Goal: Information Seeking & Learning: Find specific fact

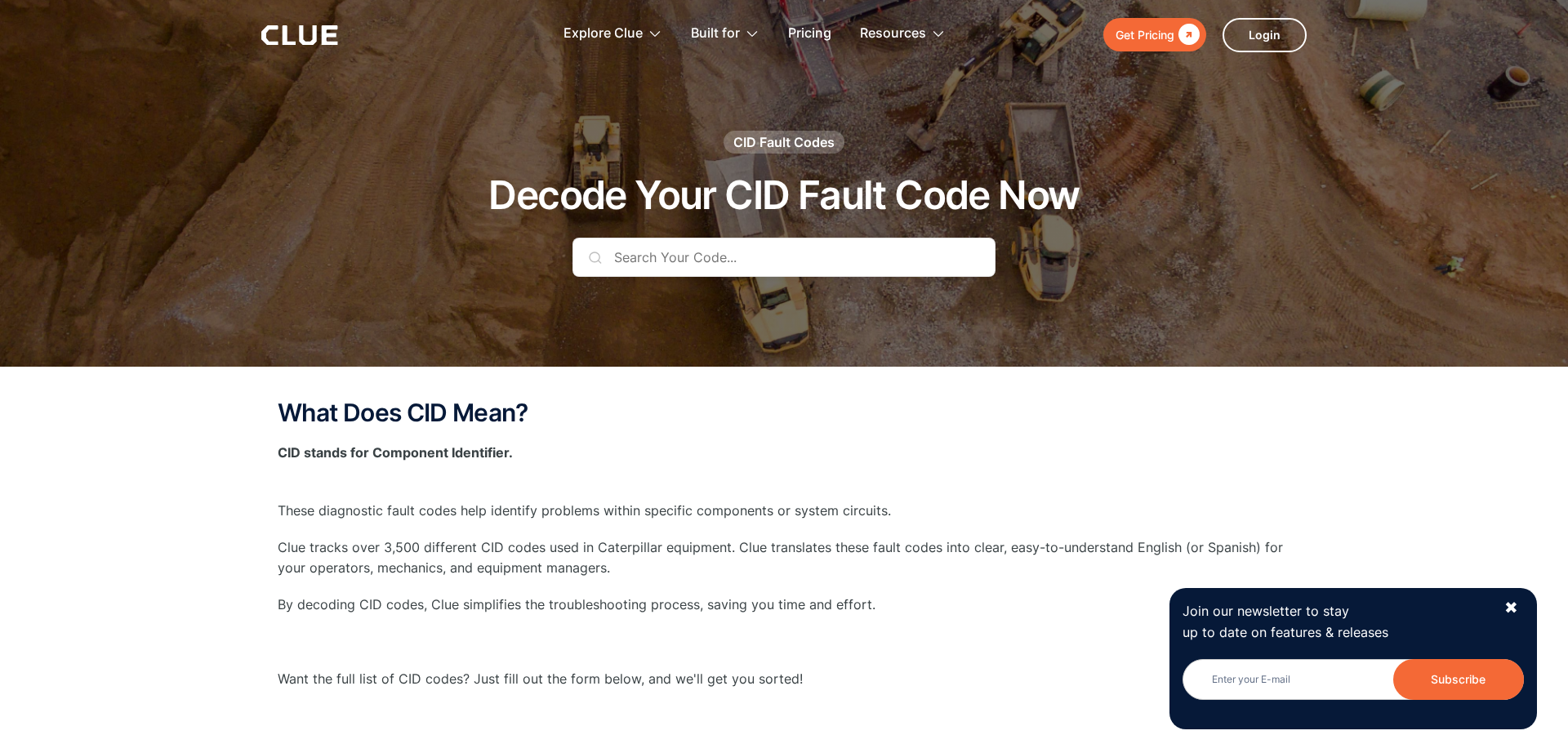
click at [670, 271] on input "text" at bounding box center [784, 257] width 423 height 39
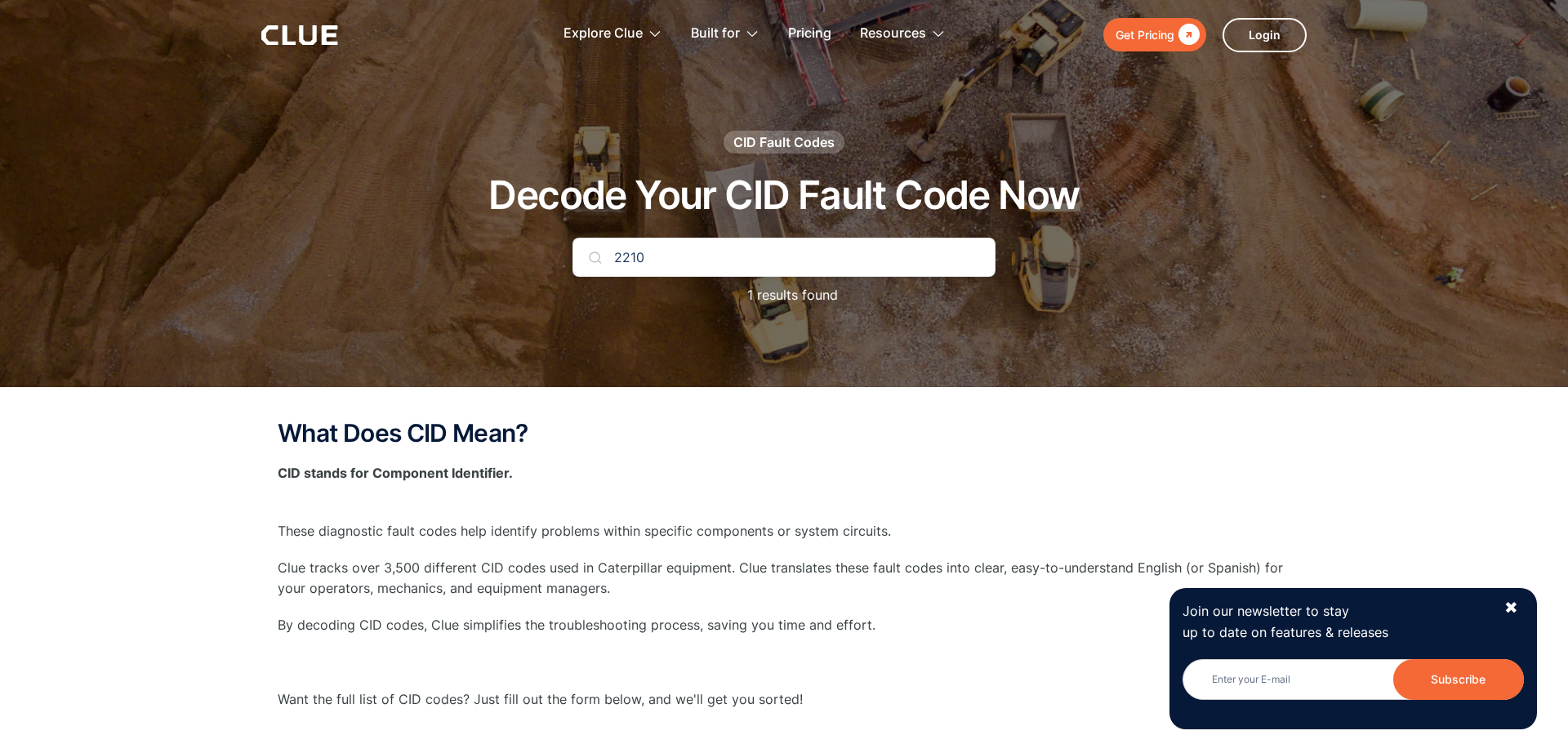
type input "2210"
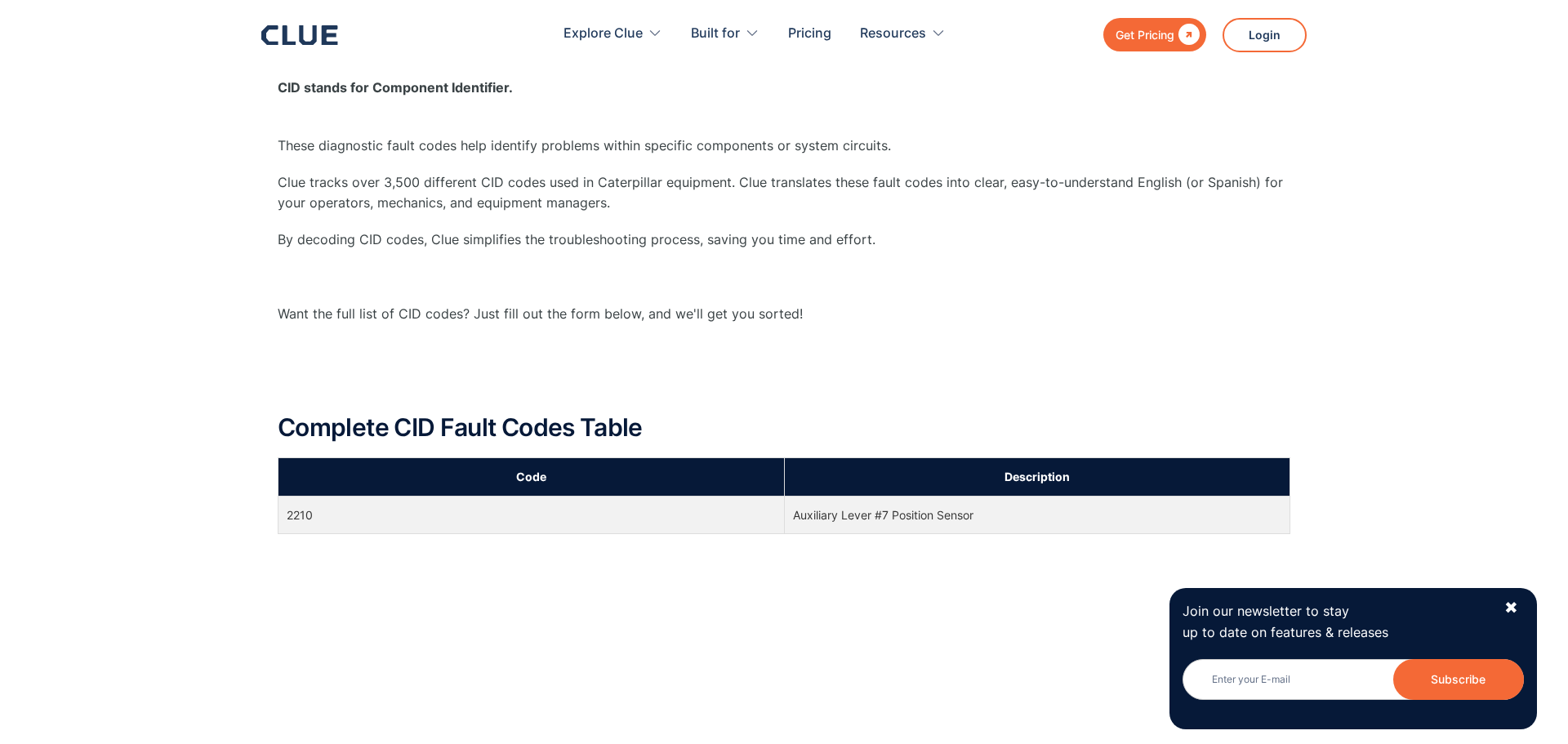
scroll to position [387, 0]
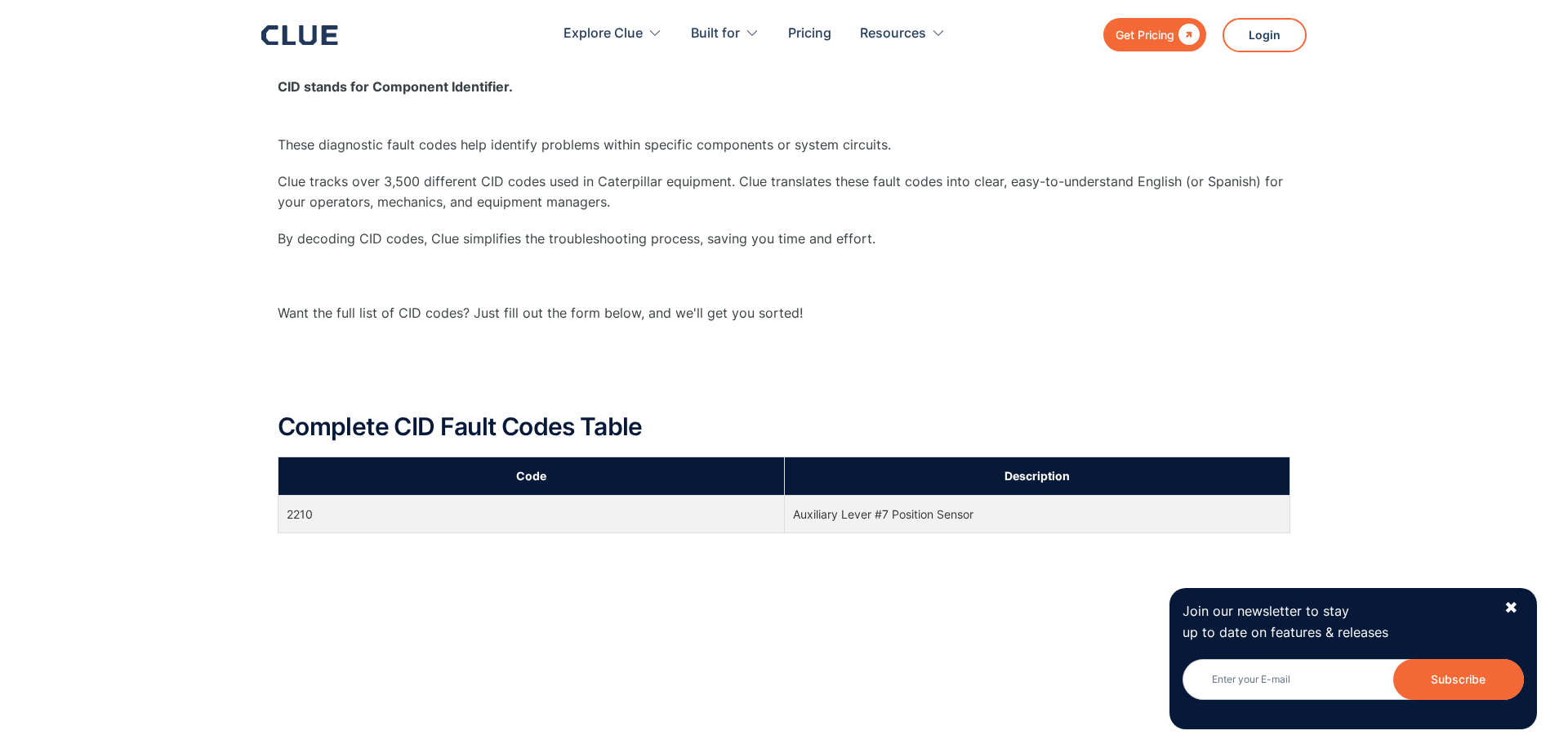
click at [560, 505] on td "2210" at bounding box center [532, 513] width 506 height 38
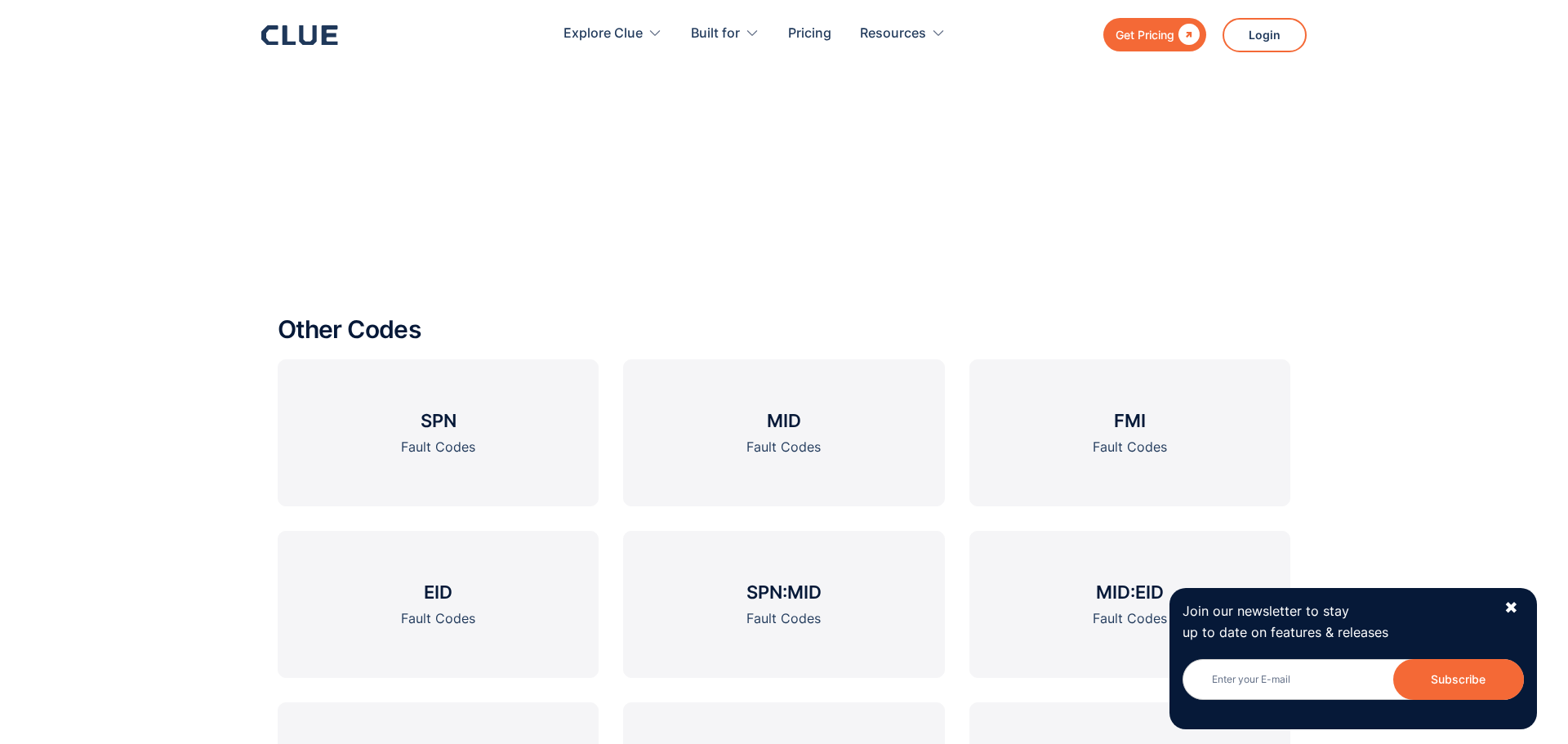
scroll to position [1859, 0]
click at [1154, 409] on link "FMI Fault Codes" at bounding box center [1131, 431] width 321 height 147
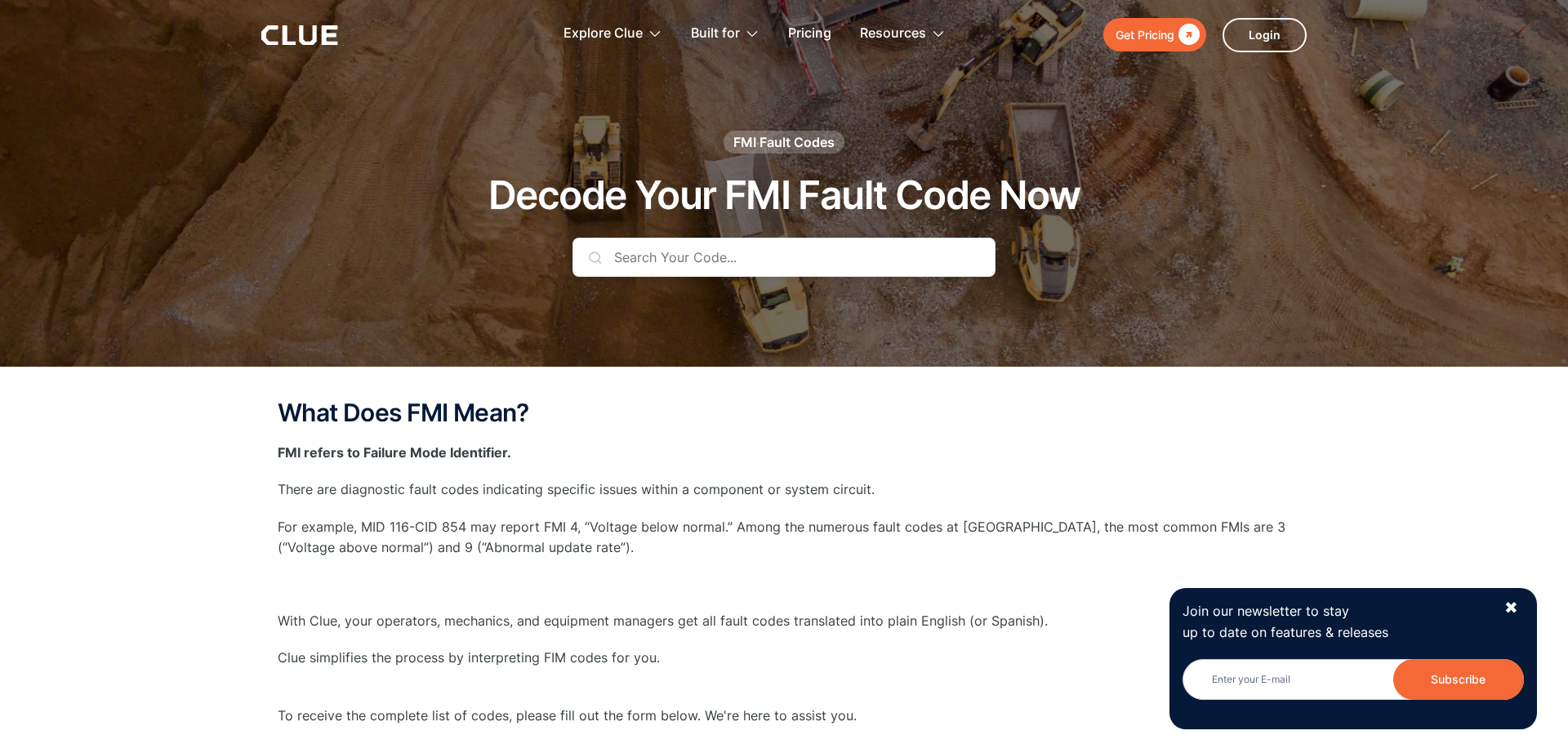
click at [756, 263] on input "text" at bounding box center [784, 257] width 423 height 39
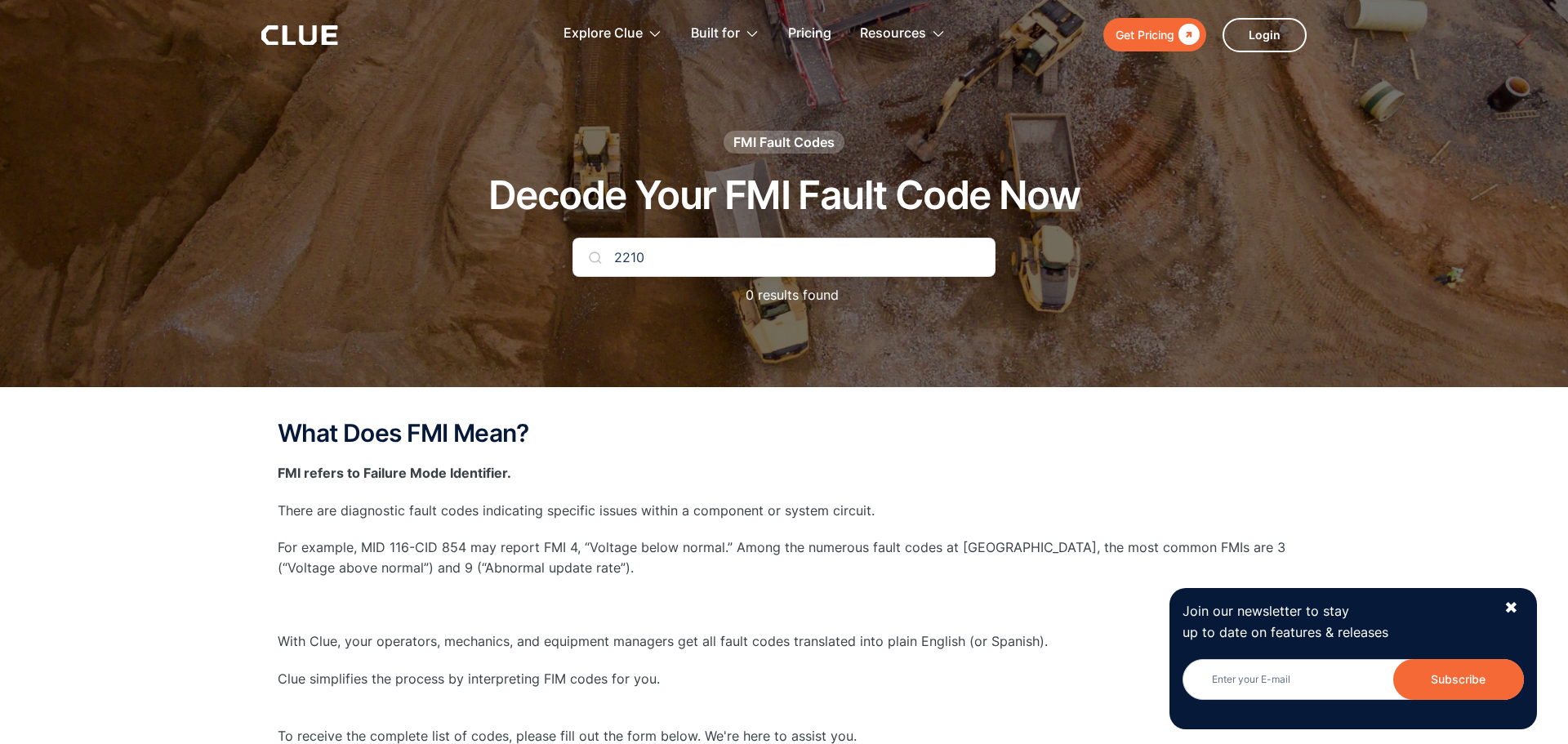
type input "2210"
click at [778, 343] on div at bounding box center [784, 193] width 1568 height 387
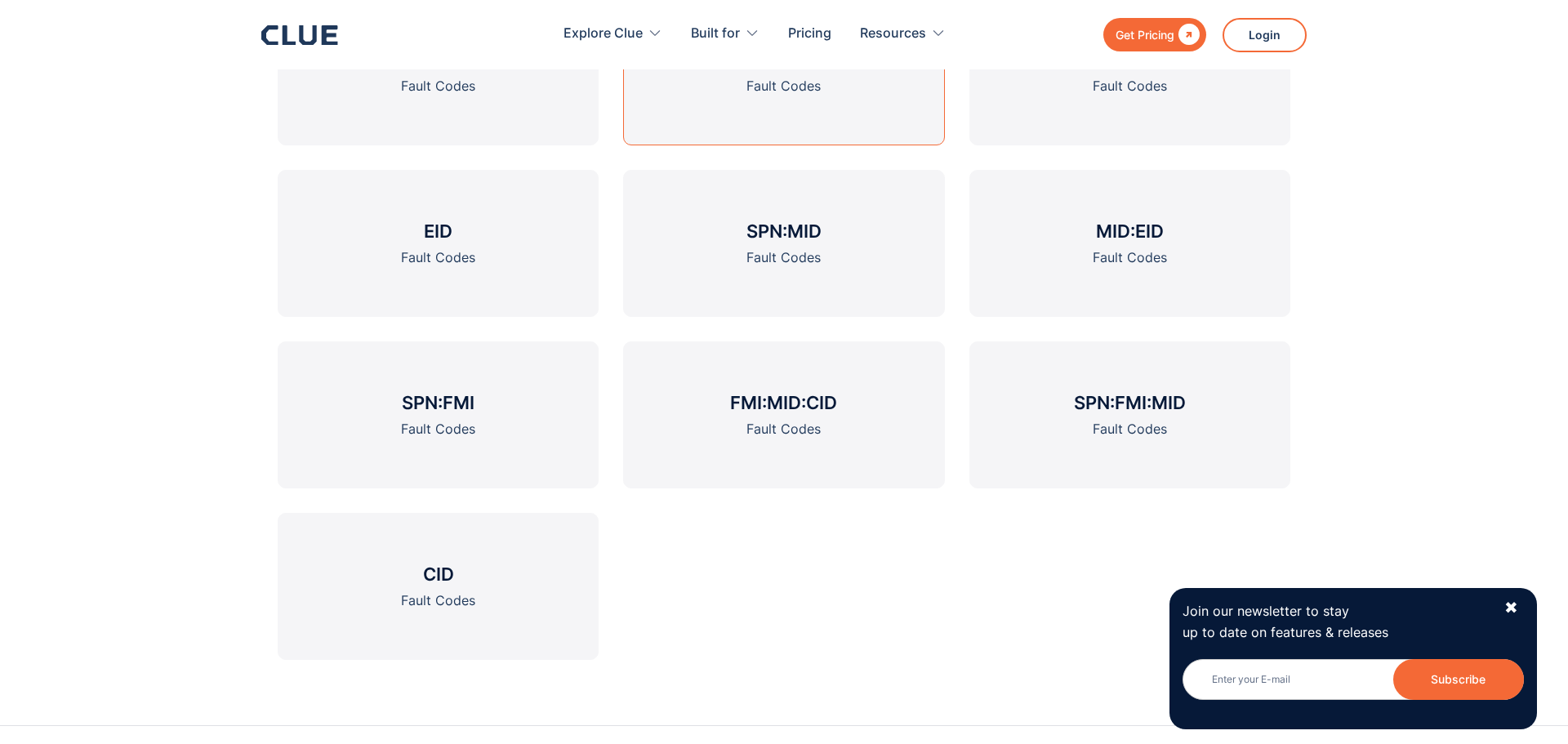
scroll to position [2198, 0]
click at [425, 565] on h3 "CID" at bounding box center [439, 574] width 31 height 24
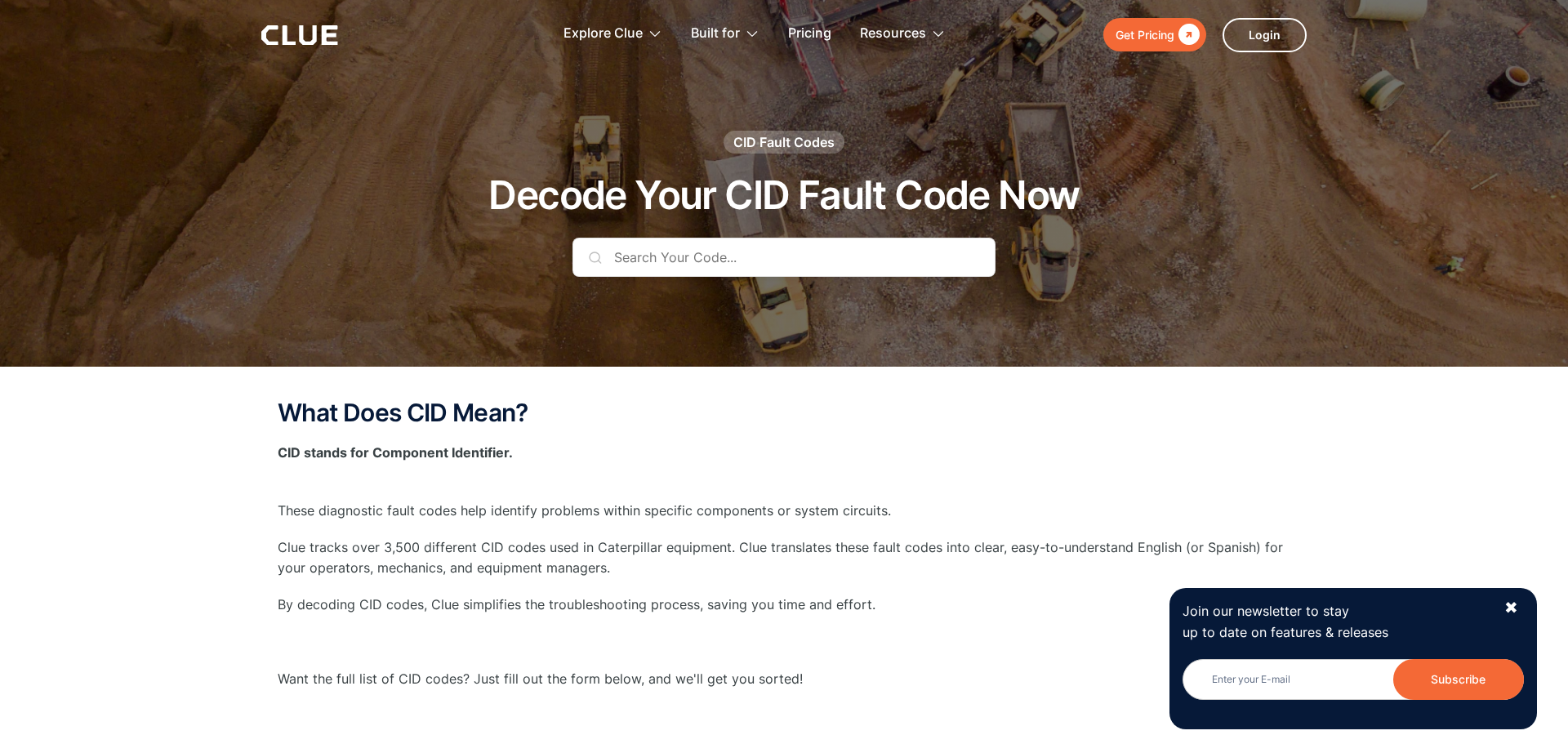
click at [649, 262] on input "text" at bounding box center [784, 257] width 423 height 39
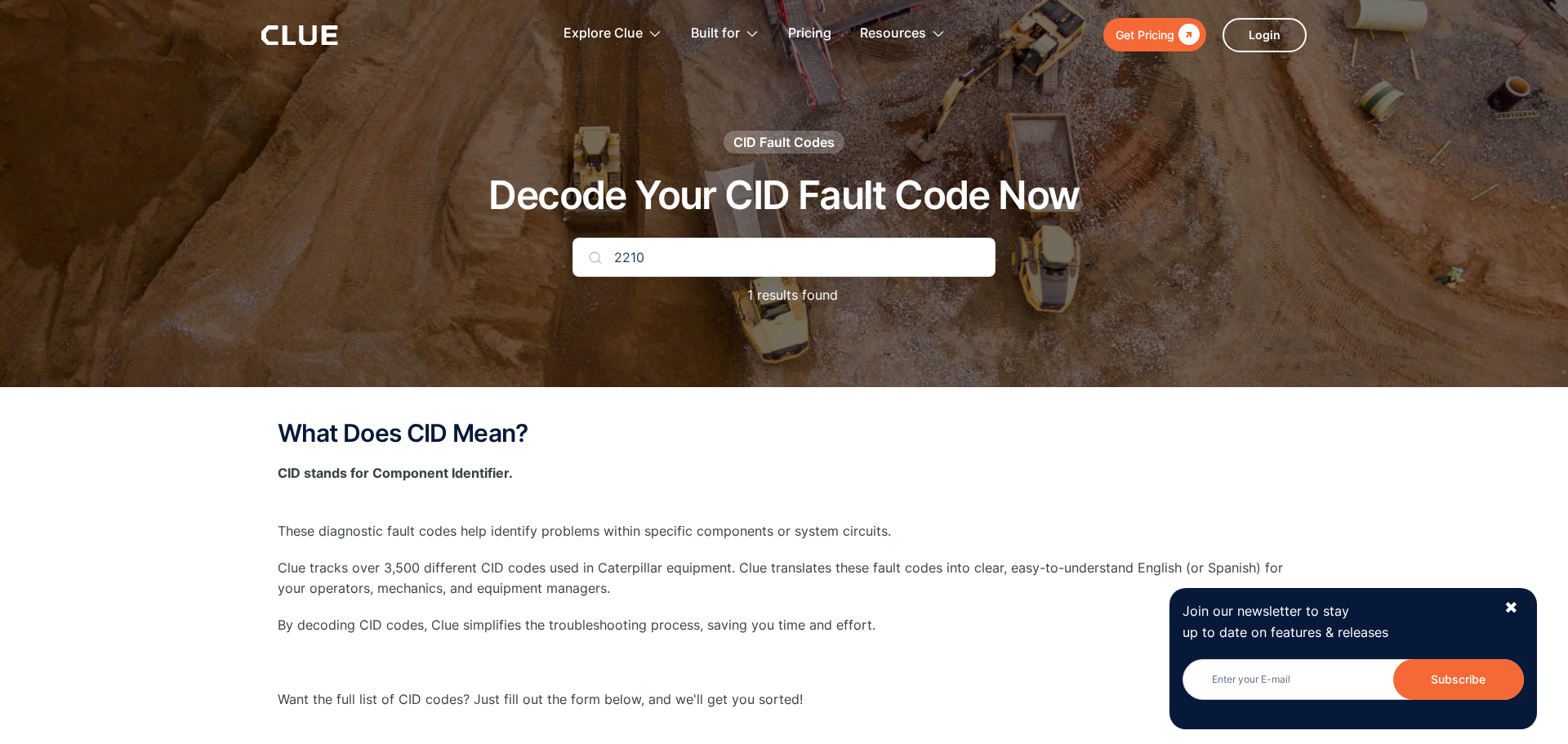
type input "2210"
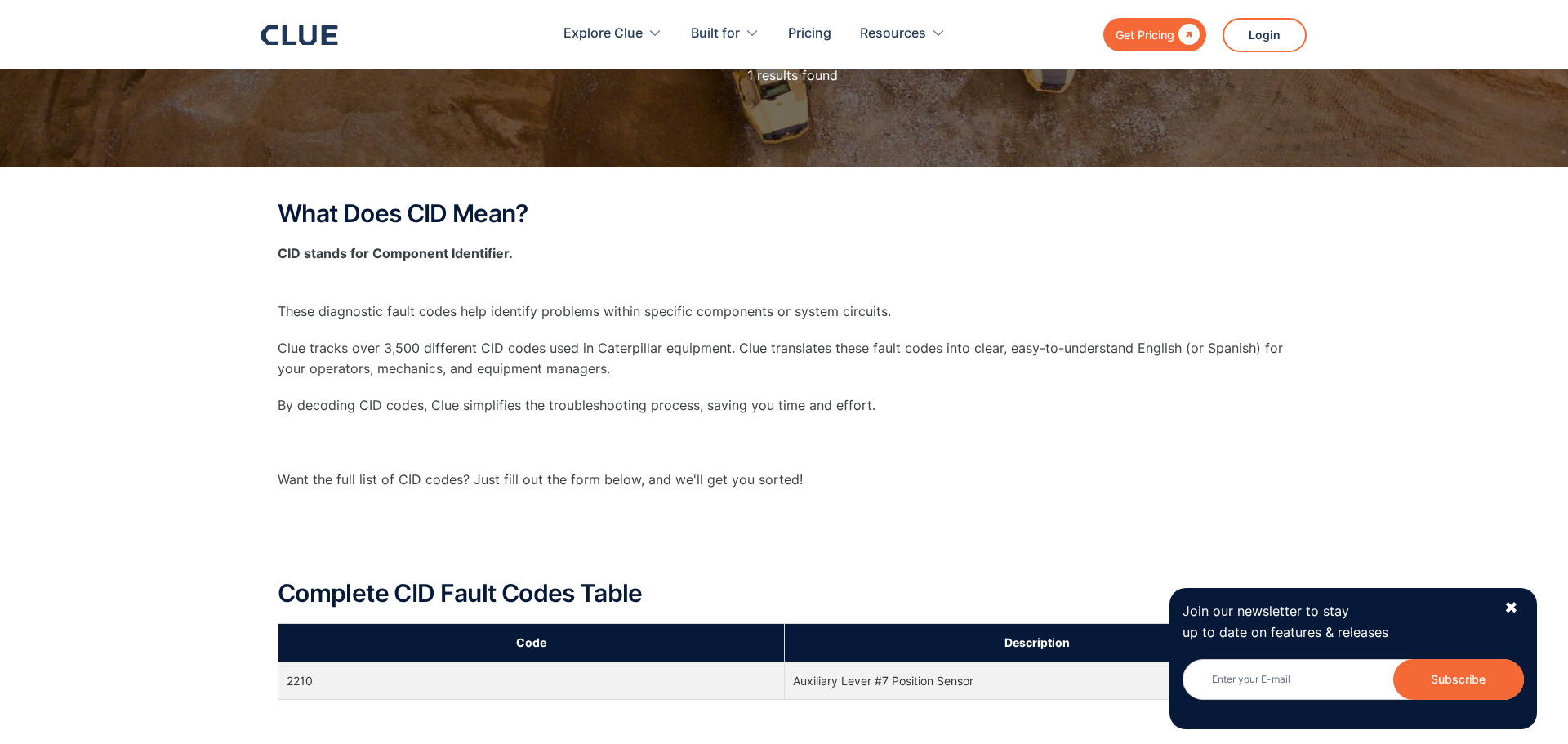
scroll to position [221, 0]
